Goal: Task Accomplishment & Management: Use online tool/utility

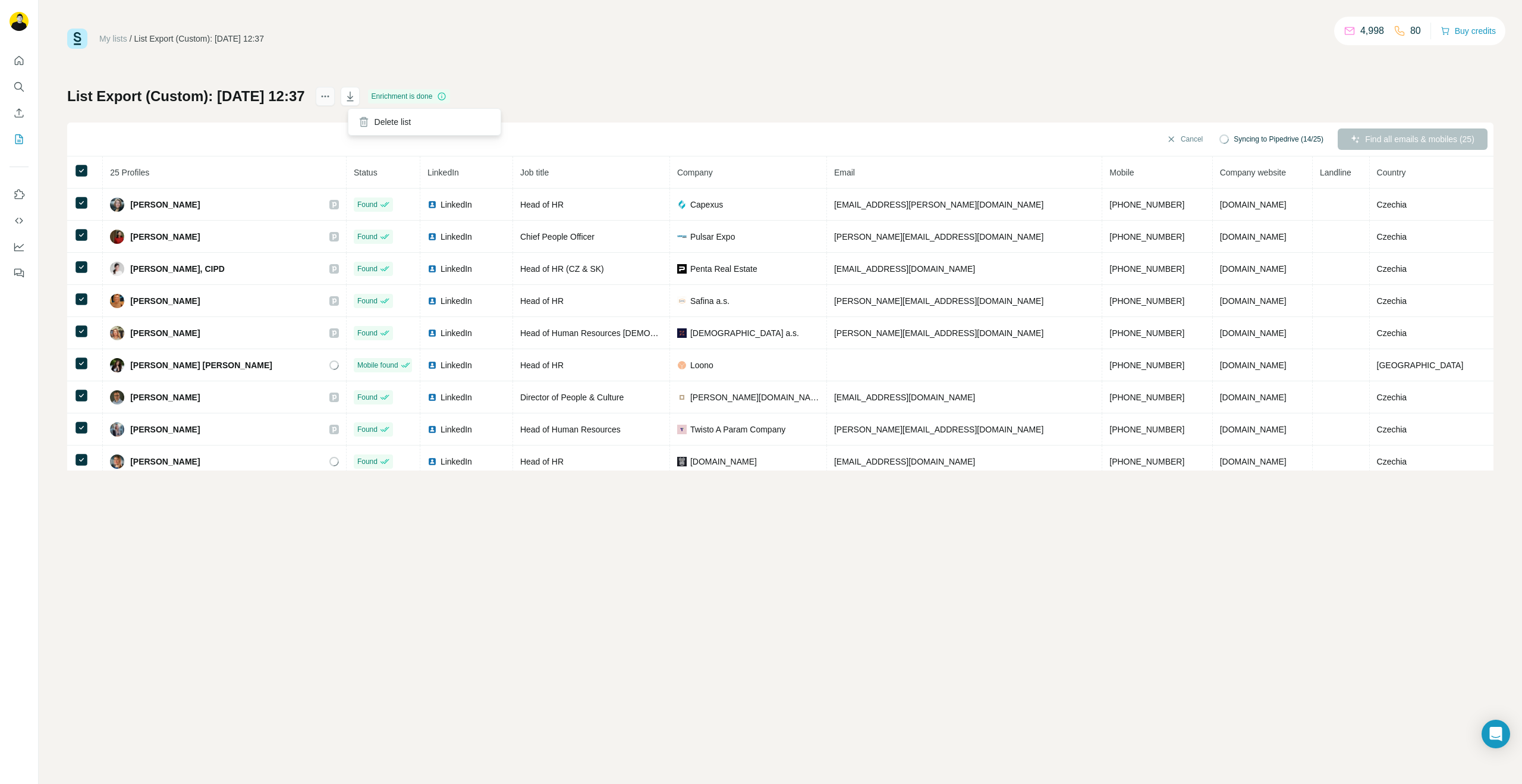
click at [323, 96] on icon "actions" at bounding box center [322, 97] width 2 height 2
click at [1235, 135] on button "Sync all to Pipedrive (25)" at bounding box center [1277, 140] width 110 height 18
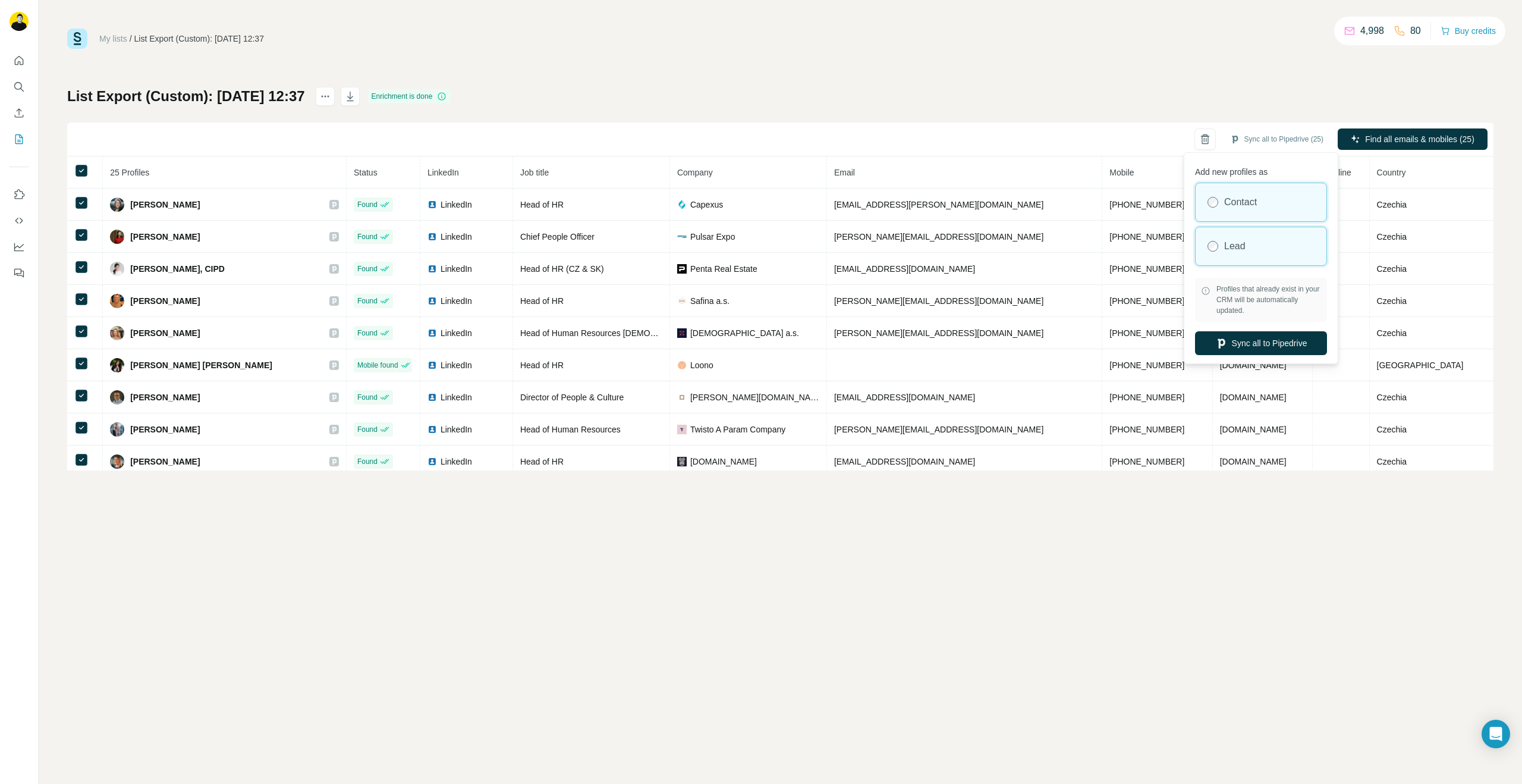
click at [1236, 238] on div "Lead" at bounding box center [1261, 246] width 131 height 38
click at [1266, 346] on button "Sync all to Pipedrive" at bounding box center [1262, 343] width 132 height 24
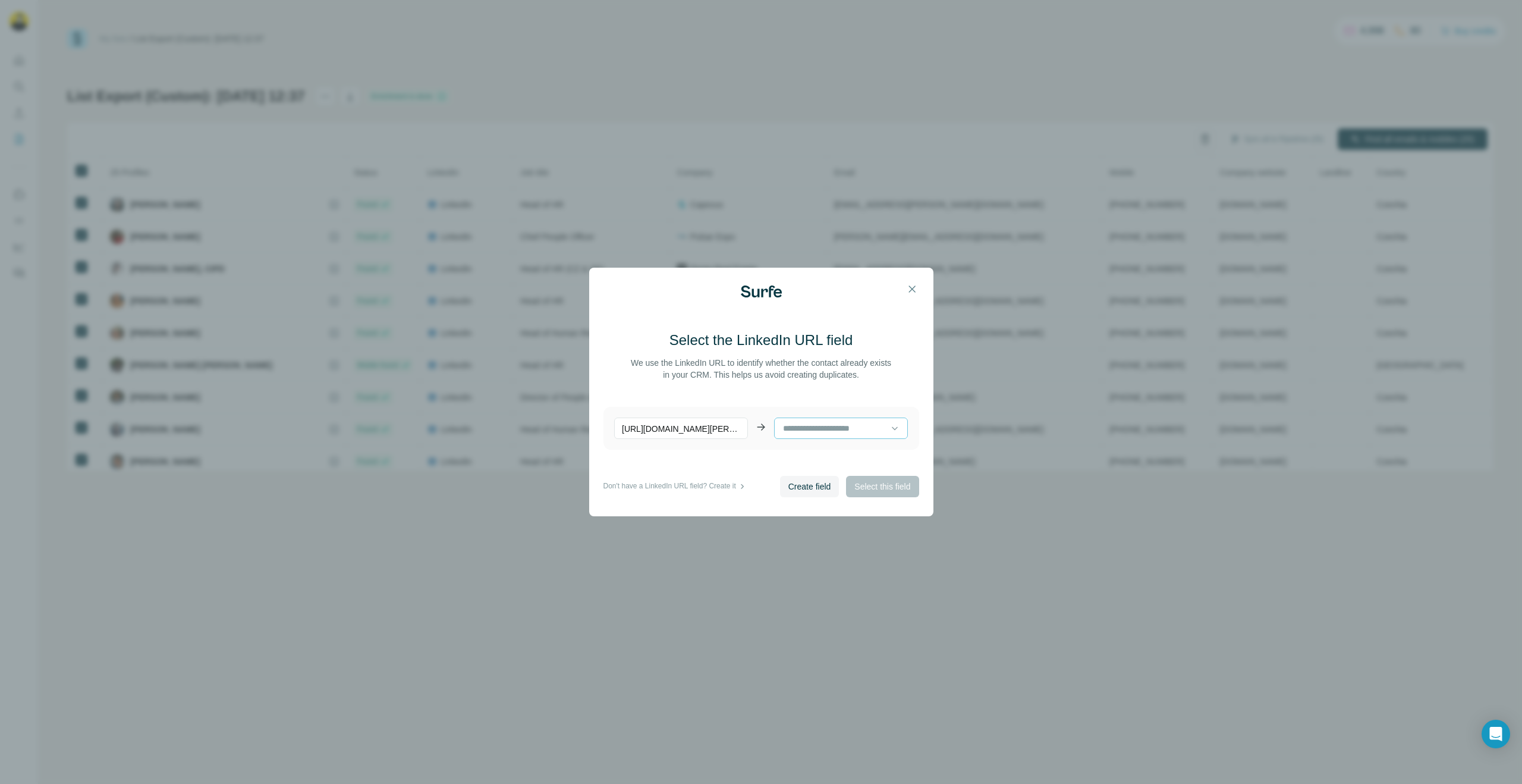
click at [811, 427] on input at bounding box center [836, 428] width 109 height 13
click at [911, 285] on icon "button" at bounding box center [912, 289] width 12 height 12
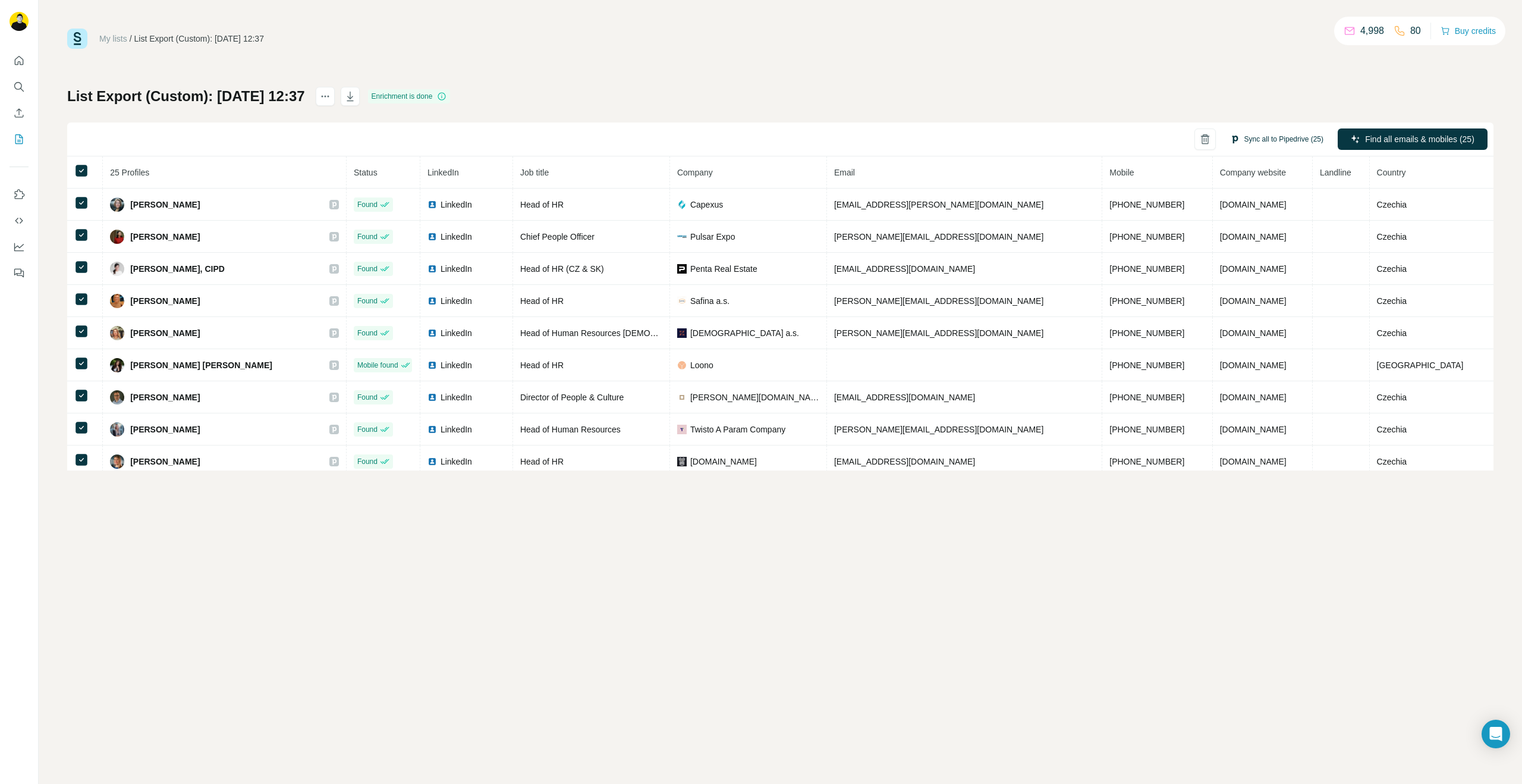
click at [1257, 137] on button "Sync all to Pipedrive (25)" at bounding box center [1277, 140] width 110 height 18
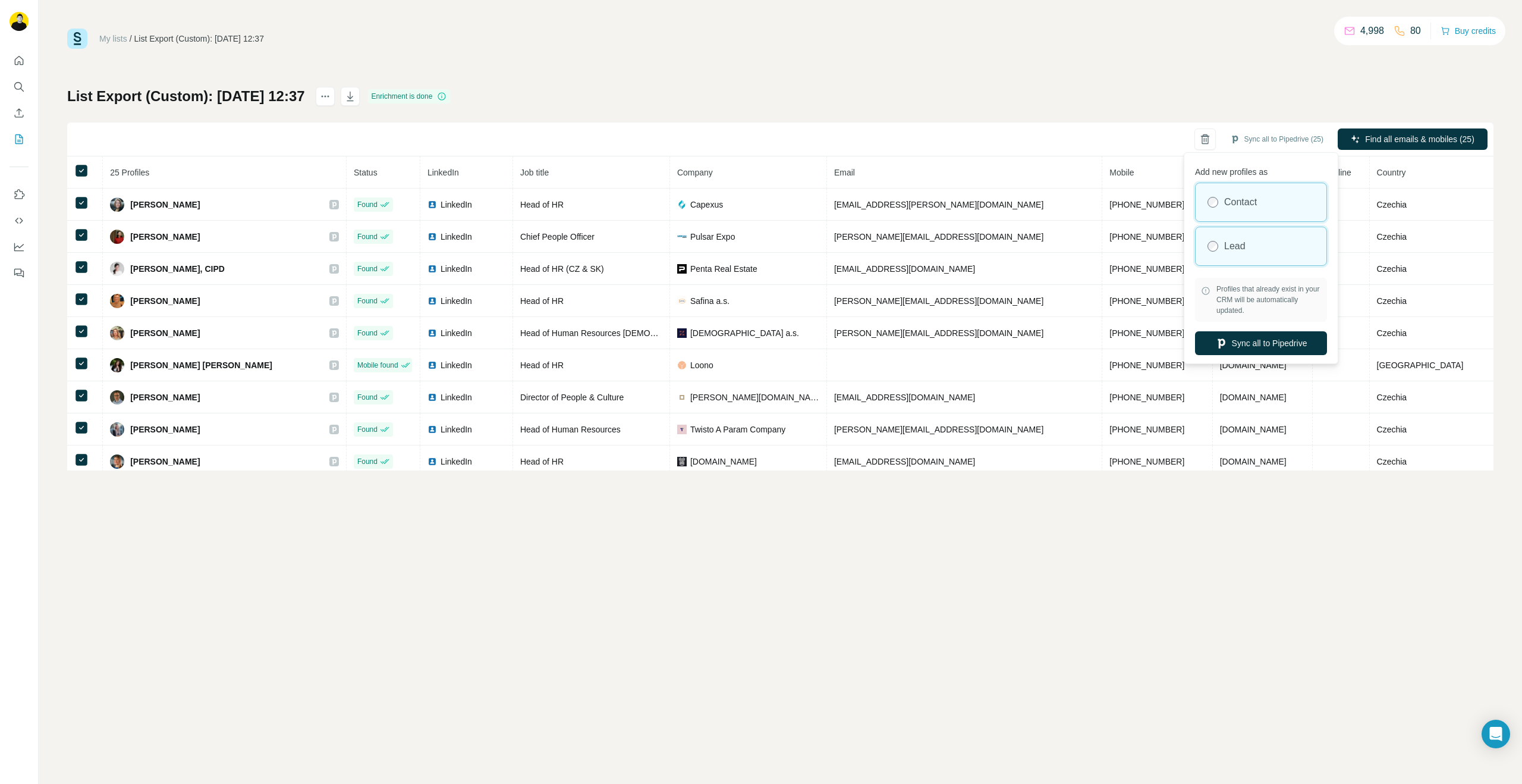
click at [1289, 239] on div "Lead" at bounding box center [1261, 246] width 131 height 38
click at [1291, 336] on button "Sync all to Pipedrive" at bounding box center [1262, 343] width 132 height 24
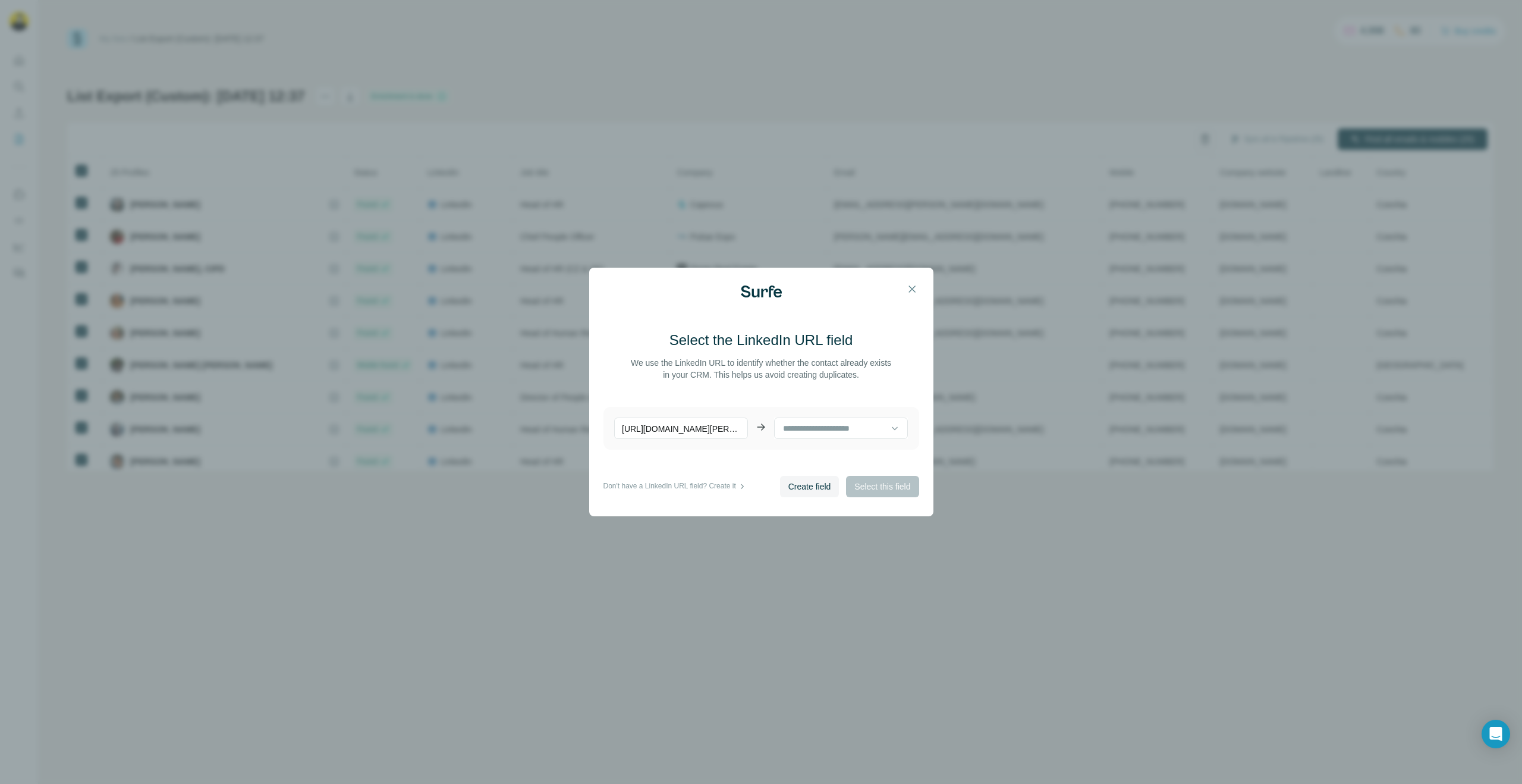
click at [875, 485] on div "Create field Select this field" at bounding box center [849, 487] width 139 height 21
click at [723, 440] on div "[URL][DOMAIN_NAME][PERSON_NAME] No results. Let's try again!" at bounding box center [761, 428] width 316 height 43
click at [811, 425] on input at bounding box center [836, 428] width 109 height 13
click at [822, 454] on p "No results. Let's try again!" at bounding box center [841, 459] width 96 height 12
click at [726, 444] on div "[URL][DOMAIN_NAME][PERSON_NAME] No results. Let's try again!" at bounding box center [761, 428] width 316 height 43
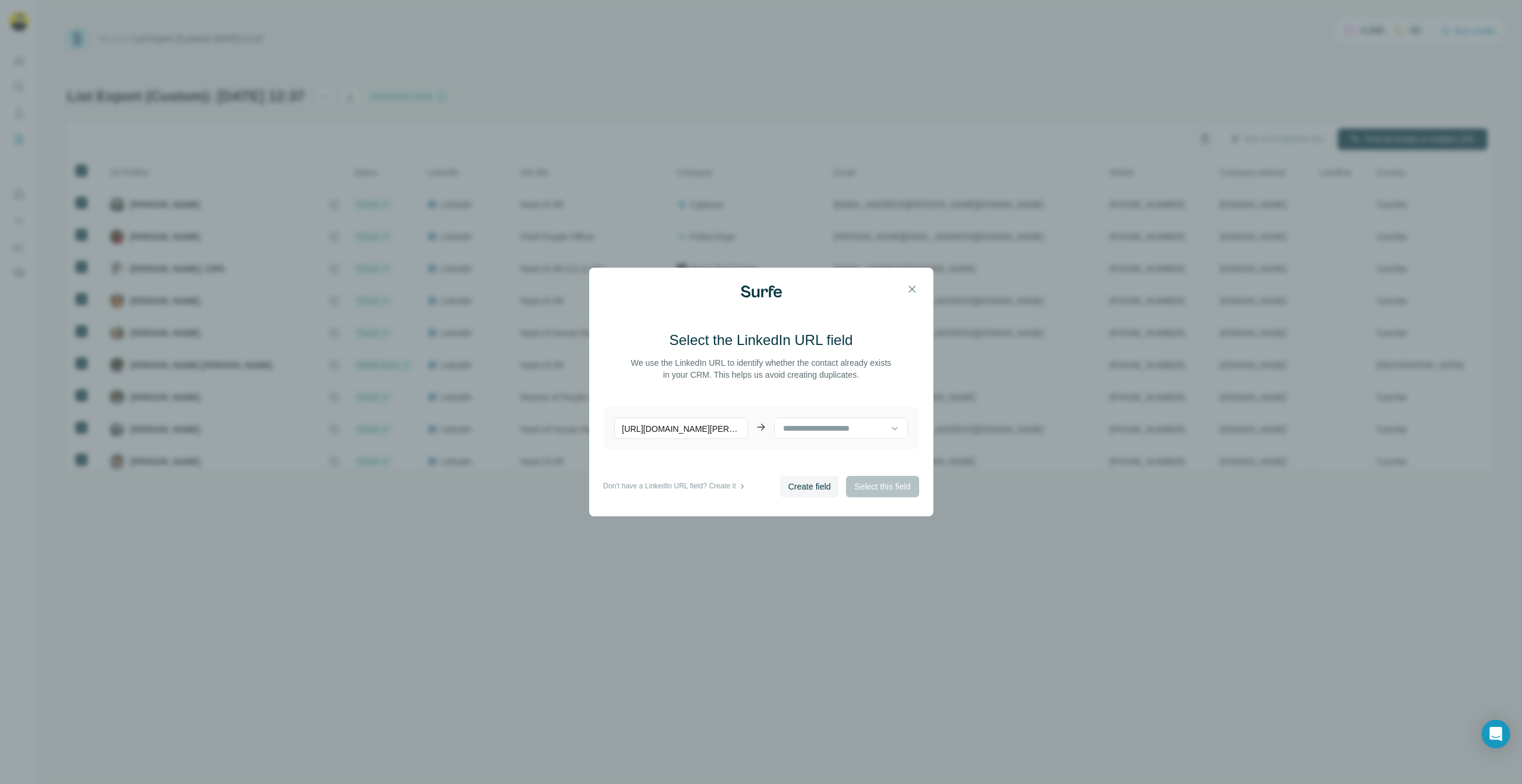
click at [721, 433] on p "[URL][DOMAIN_NAME][PERSON_NAME]" at bounding box center [681, 428] width 134 height 21
click at [721, 426] on p "[URL][DOMAIN_NAME][PERSON_NAME]" at bounding box center [681, 428] width 134 height 21
click at [675, 430] on p "[URL][DOMAIN_NAME][PERSON_NAME]" at bounding box center [681, 428] width 134 height 21
click at [790, 479] on button "Create field" at bounding box center [810, 487] width 59 height 21
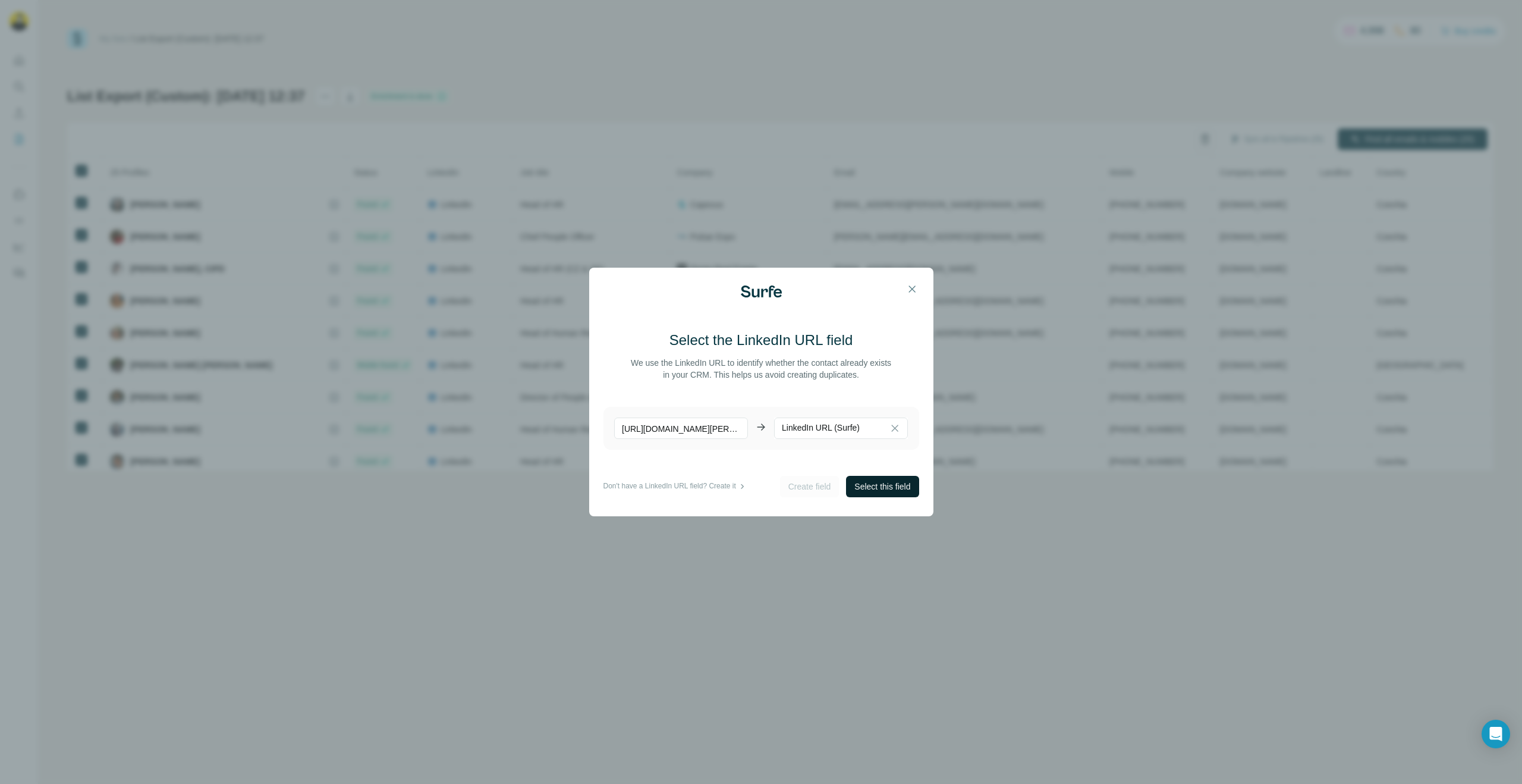
click at [873, 493] on button "Select this field" at bounding box center [882, 487] width 73 height 21
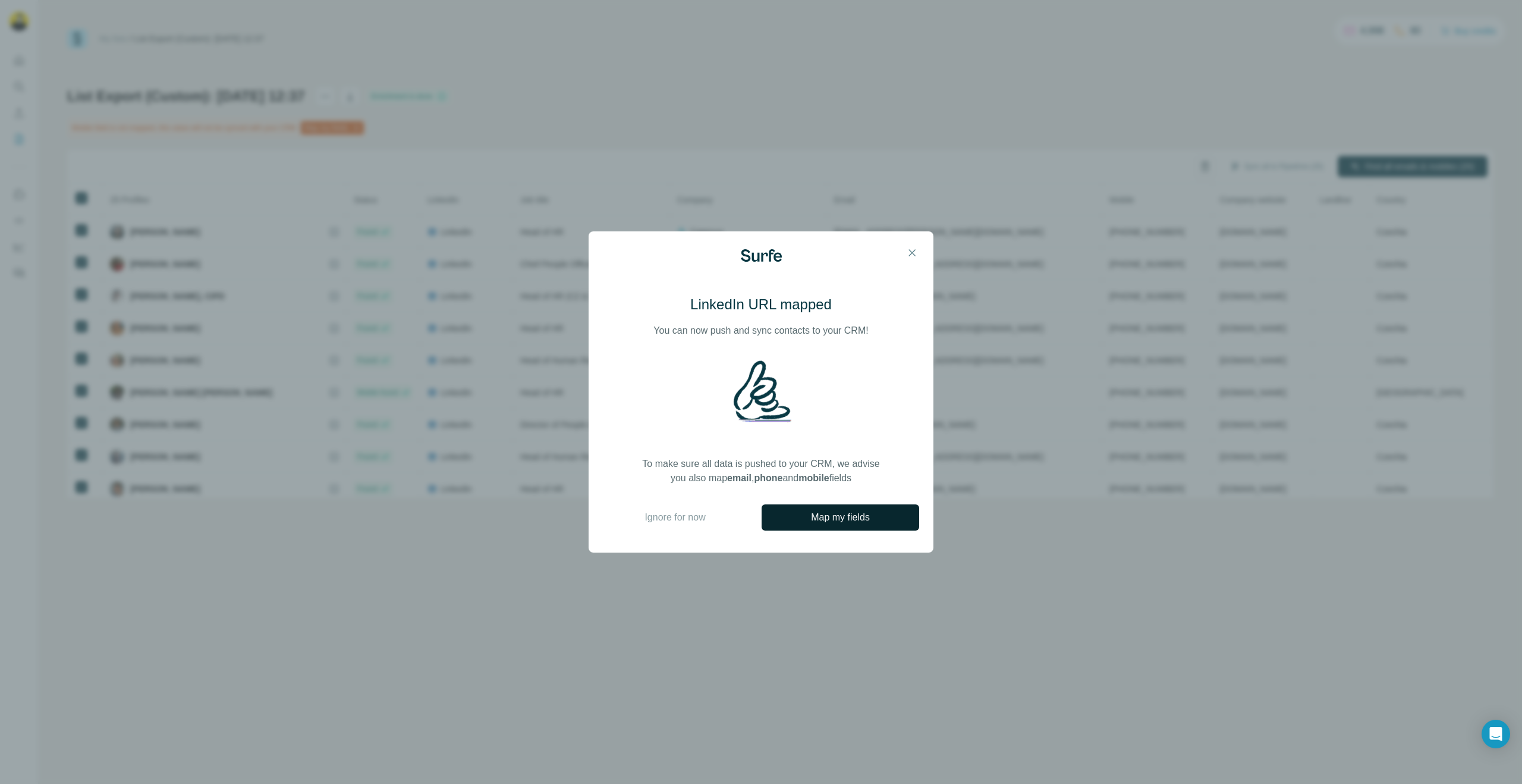
click at [817, 512] on span "Map my fields" at bounding box center [840, 516] width 59 height 14
click at [905, 258] on button "button" at bounding box center [912, 252] width 24 height 24
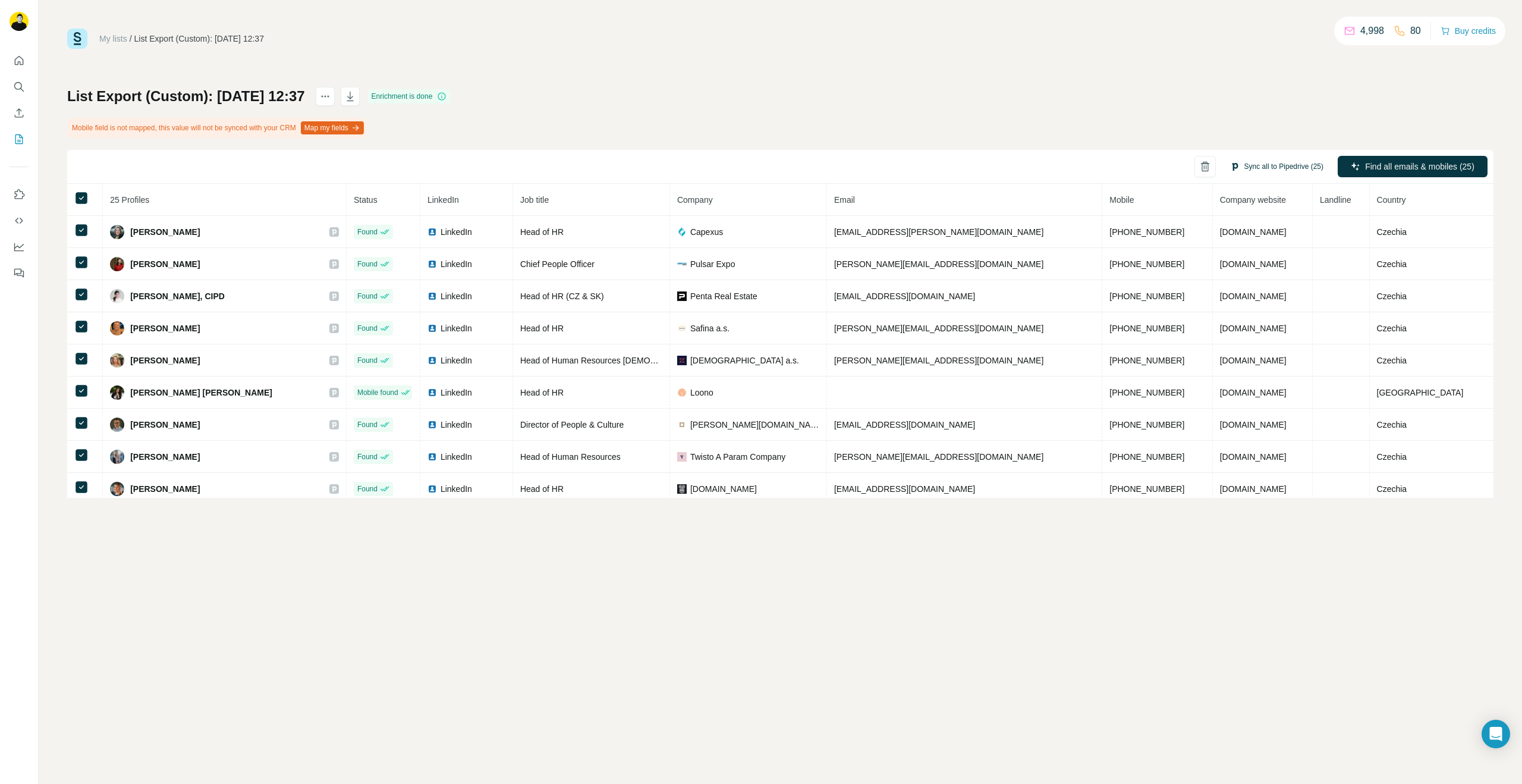
click at [1291, 165] on button "Sync all to Pipedrive (25)" at bounding box center [1277, 167] width 110 height 18
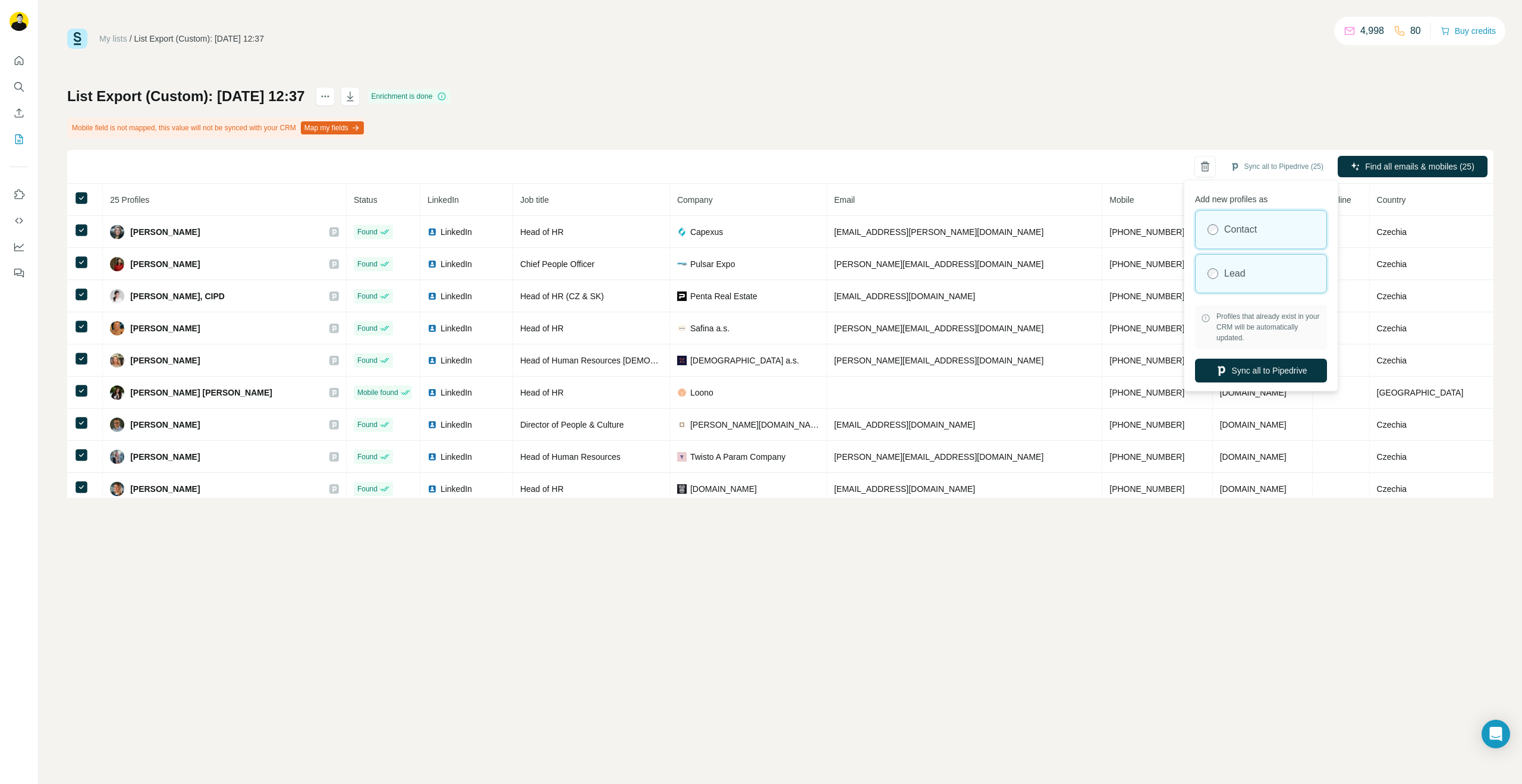
click at [1240, 279] on label "Lead" at bounding box center [1235, 273] width 21 height 14
click at [1266, 363] on button "Sync all to Pipedrive" at bounding box center [1262, 370] width 132 height 24
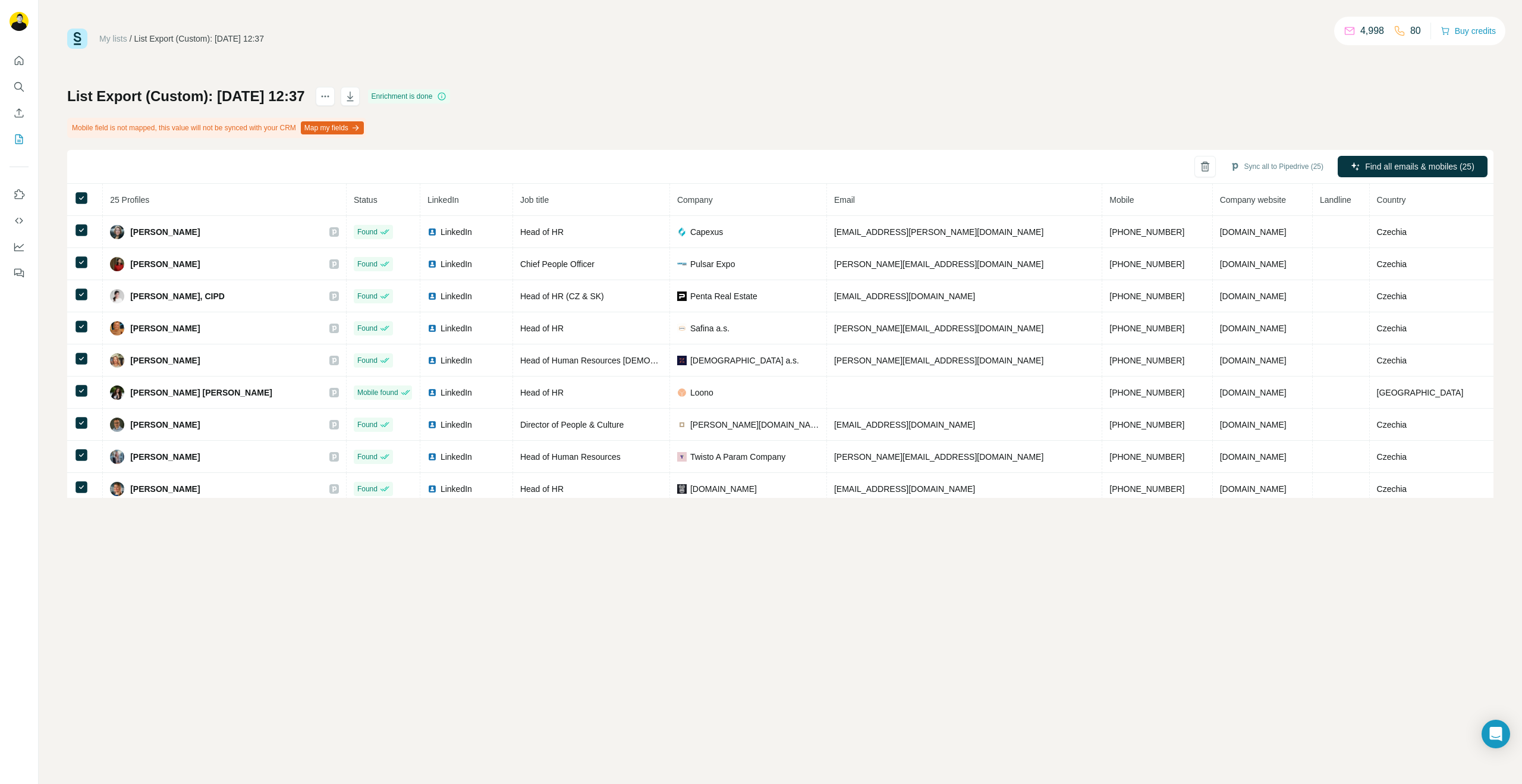
click at [358, 128] on button "Map my fields" at bounding box center [332, 128] width 63 height 13
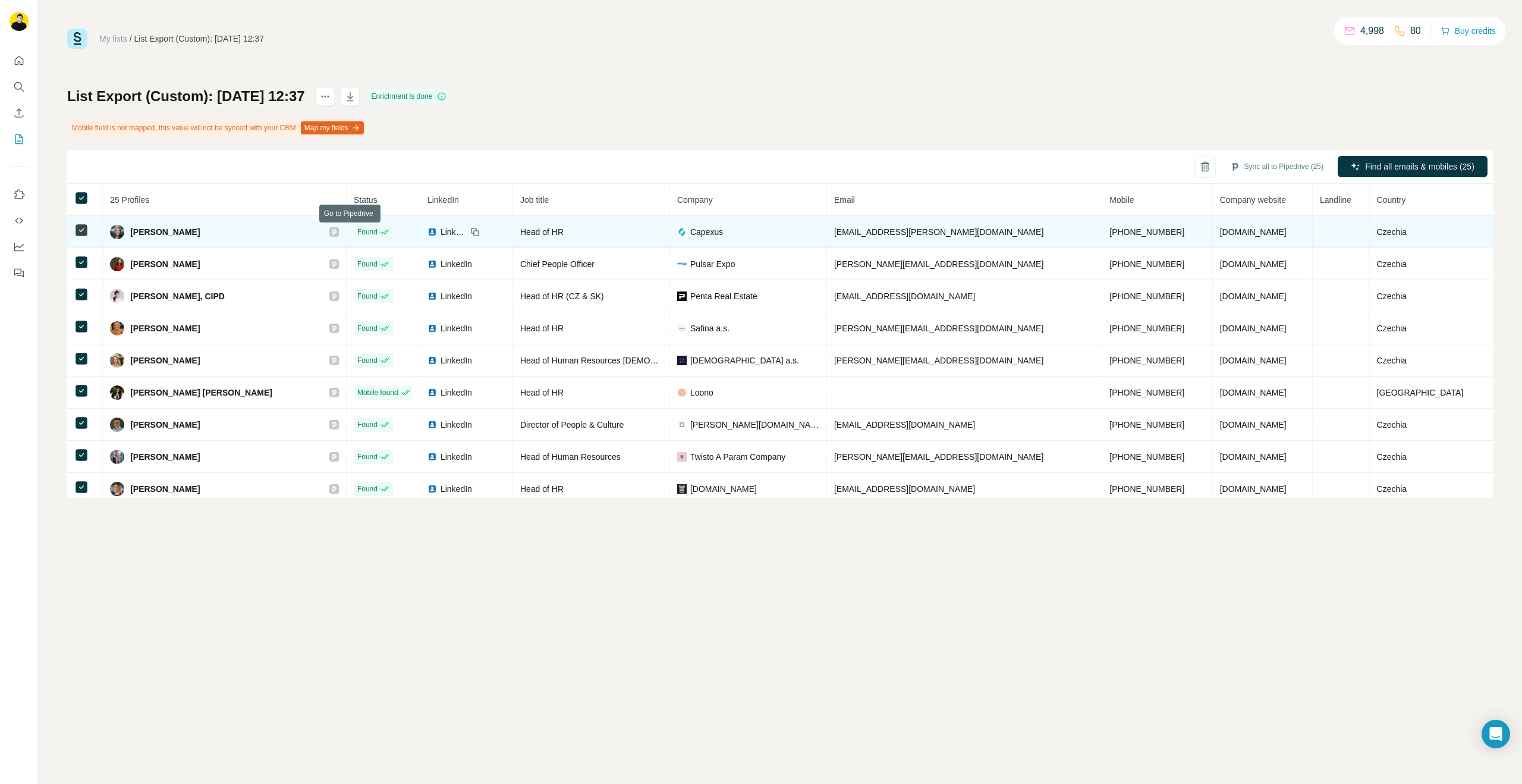
click at [336, 232] on icon at bounding box center [334, 231] width 4 height 6
